Goal: Task Accomplishment & Management: Use online tool/utility

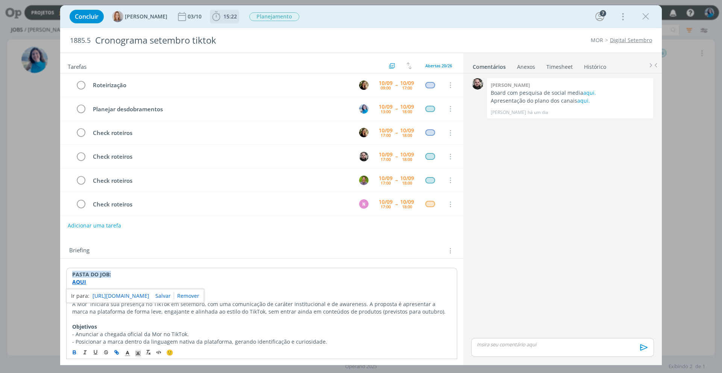
click at [227, 20] on span "15:22" at bounding box center [224, 16] width 28 height 11
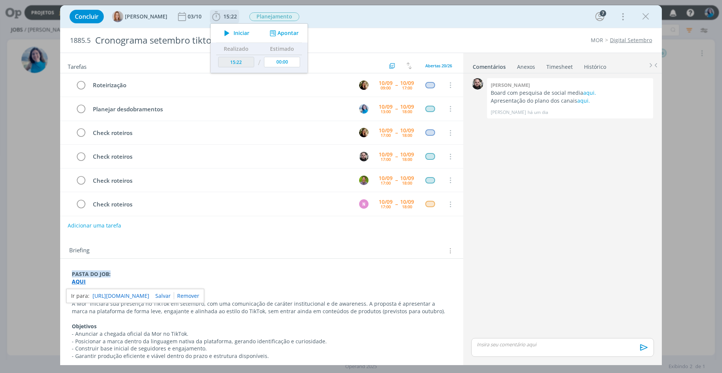
click at [235, 30] on span "Iniciar" at bounding box center [241, 32] width 16 height 5
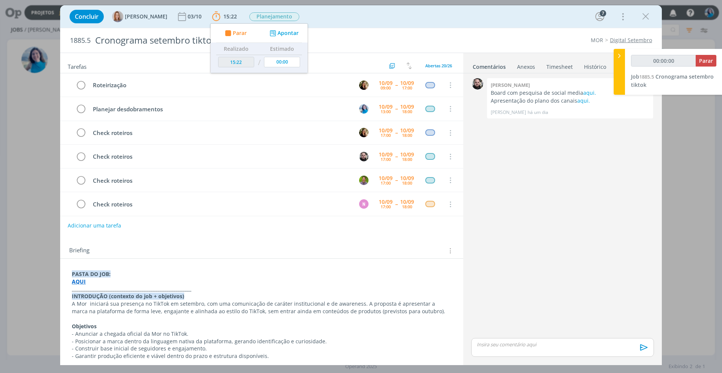
type input "00:00:01"
click at [618, 53] on icon at bounding box center [619, 56] width 8 height 8
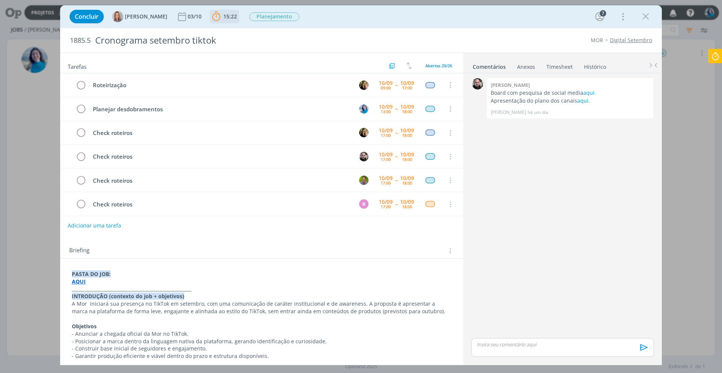
click at [230, 18] on span "15:22" at bounding box center [230, 16] width 14 height 7
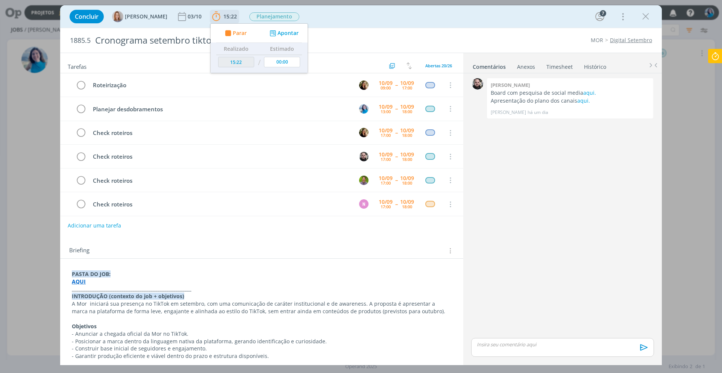
click at [292, 32] on button "Apontar" at bounding box center [283, 33] width 31 height 8
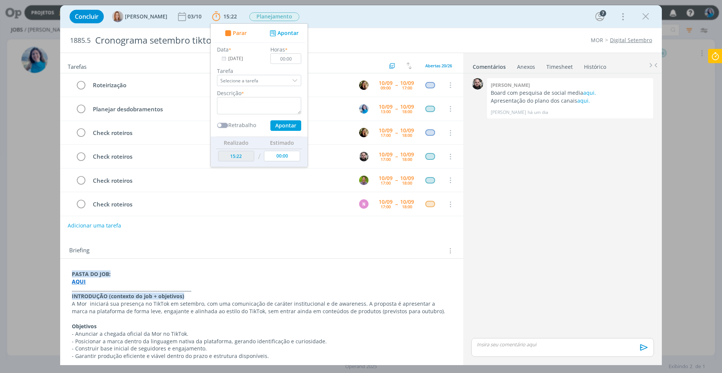
click at [558, 68] on link "Timesheet" at bounding box center [559, 65] width 27 height 11
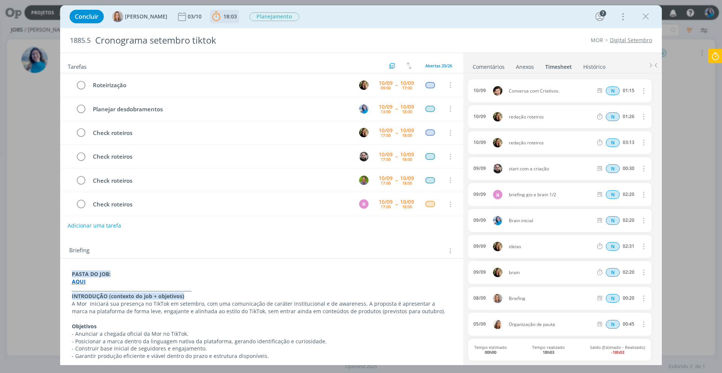
click at [216, 15] on icon "dialog" at bounding box center [216, 16] width 8 height 9
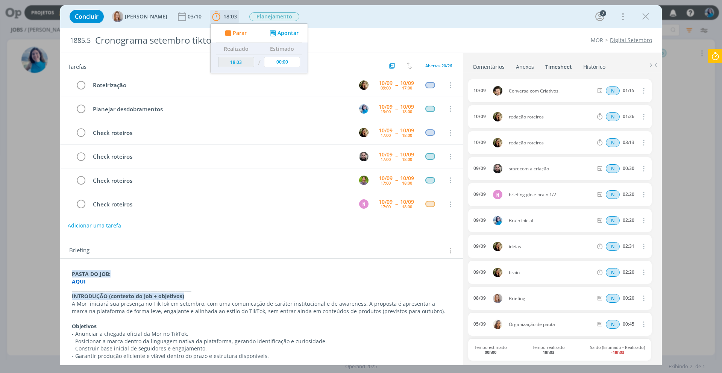
click at [280, 31] on button "Apontar" at bounding box center [283, 33] width 31 height 8
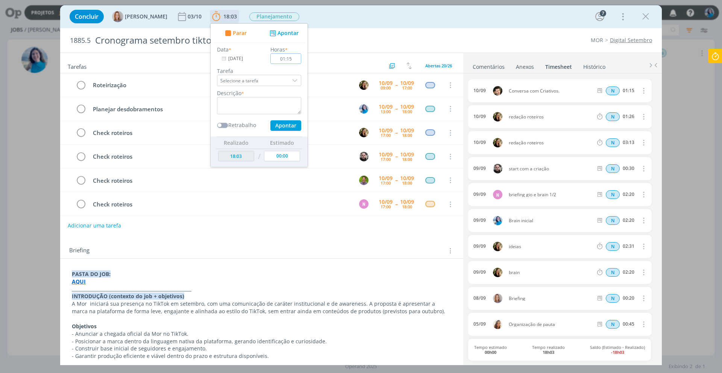
type input "01:15"
click at [287, 105] on textarea "dialog" at bounding box center [259, 105] width 84 height 17
type textarea "troca interna"
click at [295, 125] on button "Apontar" at bounding box center [285, 125] width 31 height 11
type input "19:18"
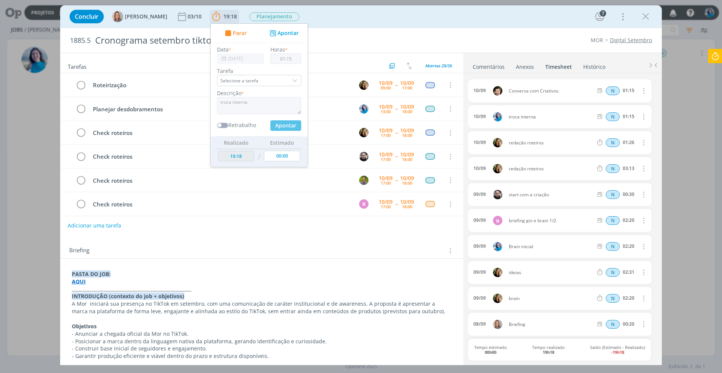
type input "00:00"
click at [377, 240] on div "Briefing Briefings Predefinidos Versões do Briefing Ver Briefing do Projeto" at bounding box center [261, 248] width 403 height 20
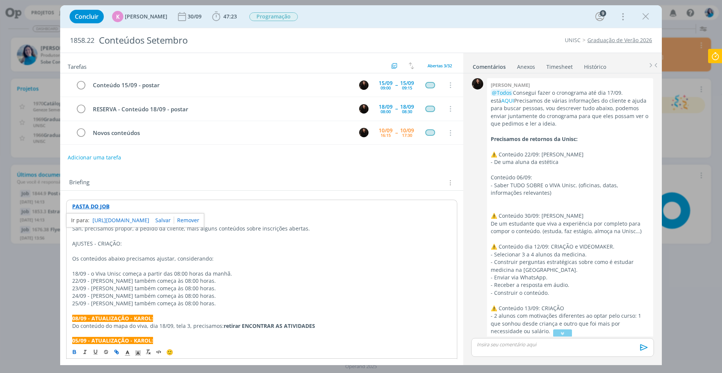
scroll to position [512, 0]
